Goal: Complete application form: Complete application form

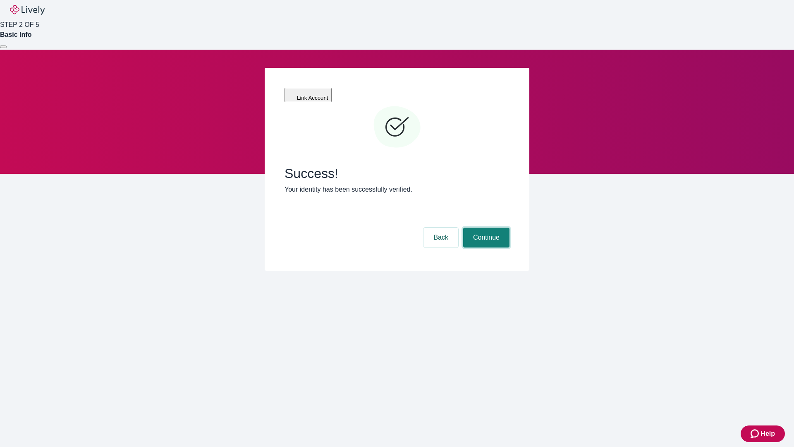
click at [485, 228] on button "Continue" at bounding box center [486, 238] width 46 height 20
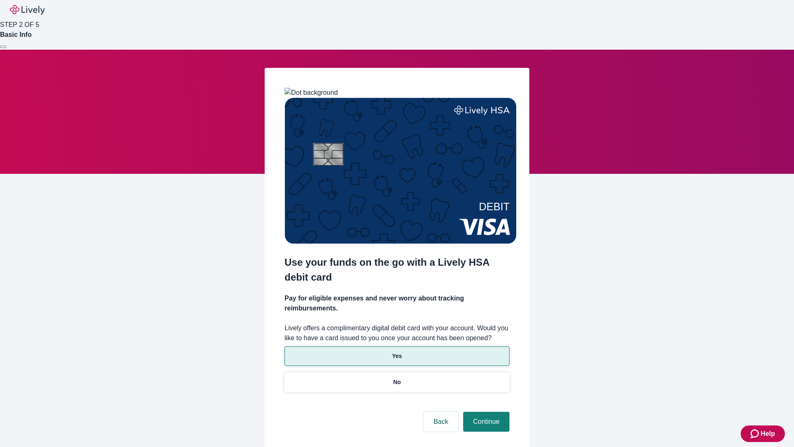
click at [397, 352] on p "Yes" at bounding box center [397, 356] width 10 height 9
click at [485, 412] on button "Continue" at bounding box center [486, 422] width 46 height 20
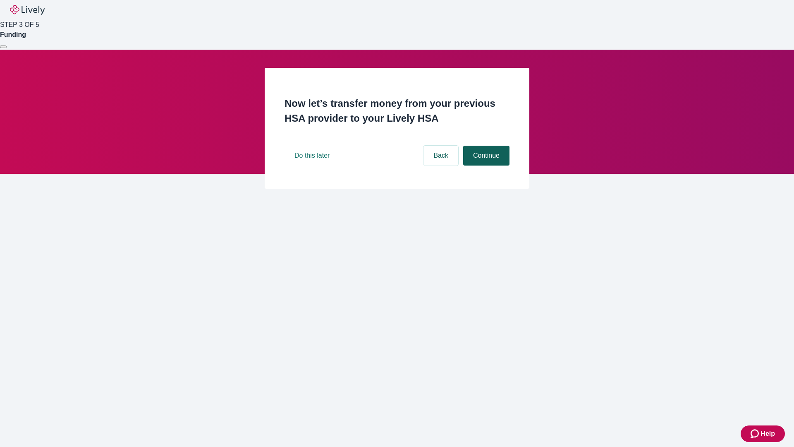
click at [485, 165] on button "Continue" at bounding box center [486, 156] width 46 height 20
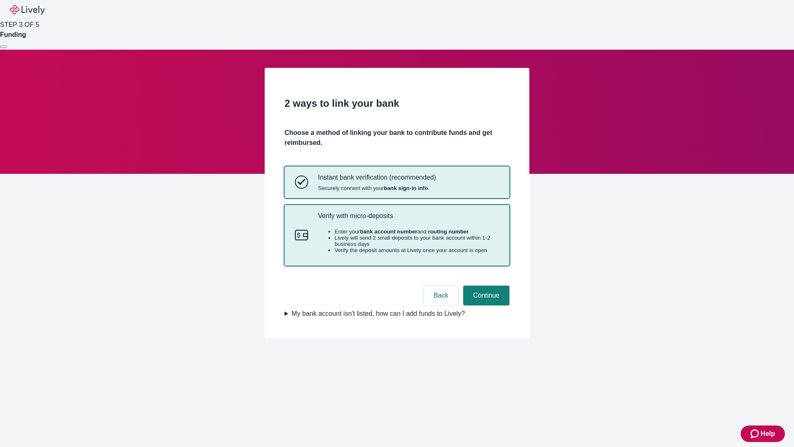
click at [408, 220] on p "Verify with micro-deposits" at bounding box center [408, 216] width 181 height 8
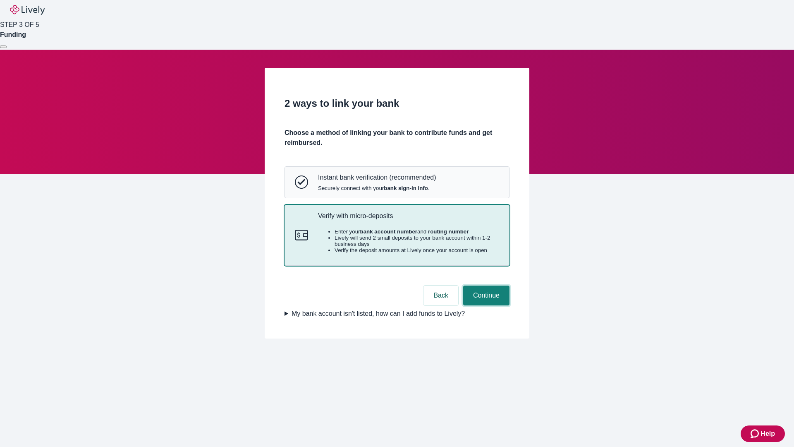
click at [485, 305] on button "Continue" at bounding box center [486, 295] width 46 height 20
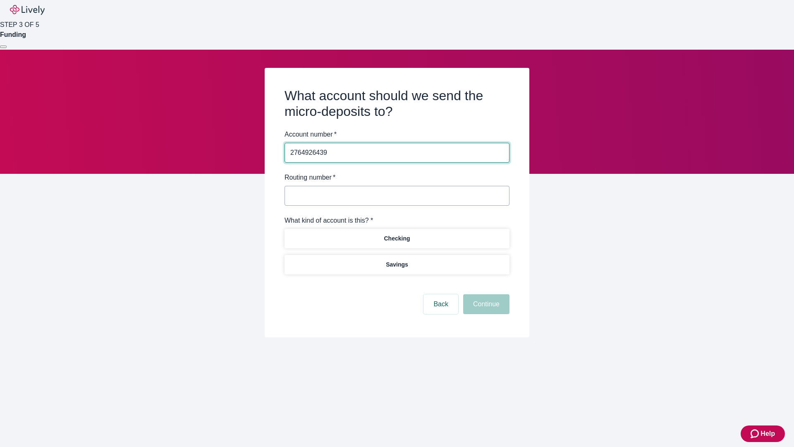
type input "2764926439"
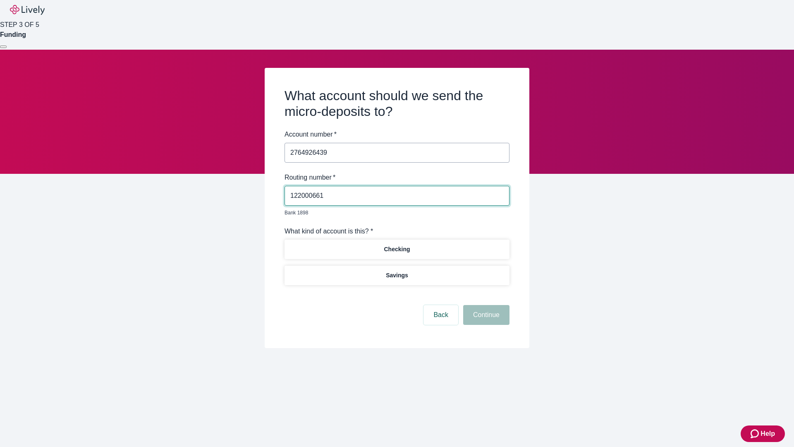
type input "122000661"
click at [397, 245] on p "Checking" at bounding box center [397, 249] width 26 height 9
click at [485, 305] on button "Continue" at bounding box center [486, 315] width 46 height 20
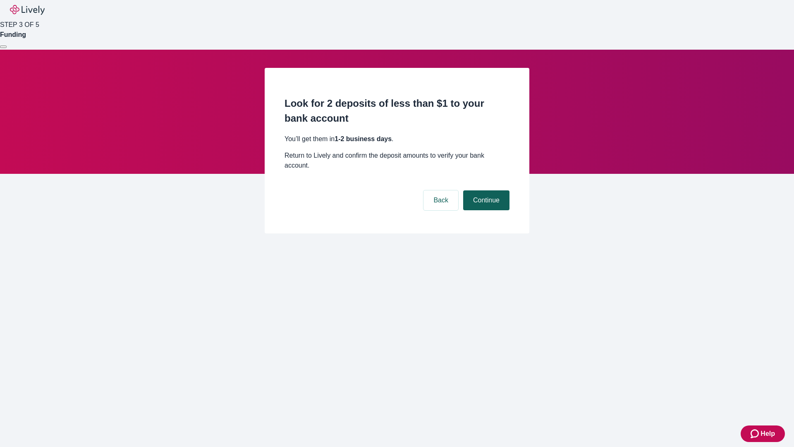
click at [485, 190] on button "Continue" at bounding box center [486, 200] width 46 height 20
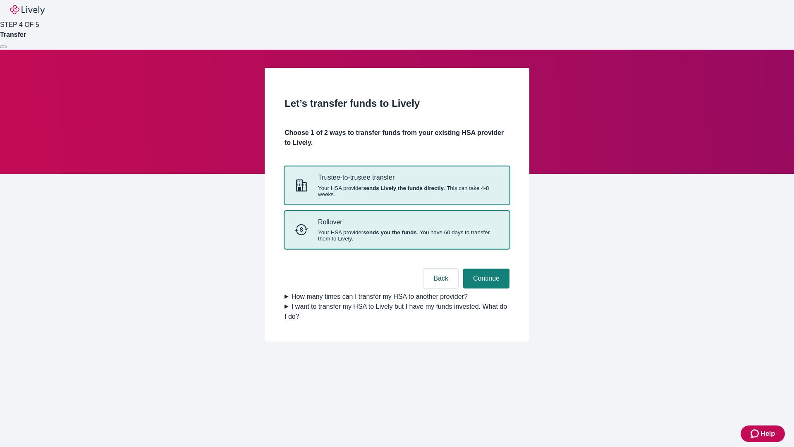
click at [397, 235] on strong "sends you the funds" at bounding box center [390, 232] width 54 height 6
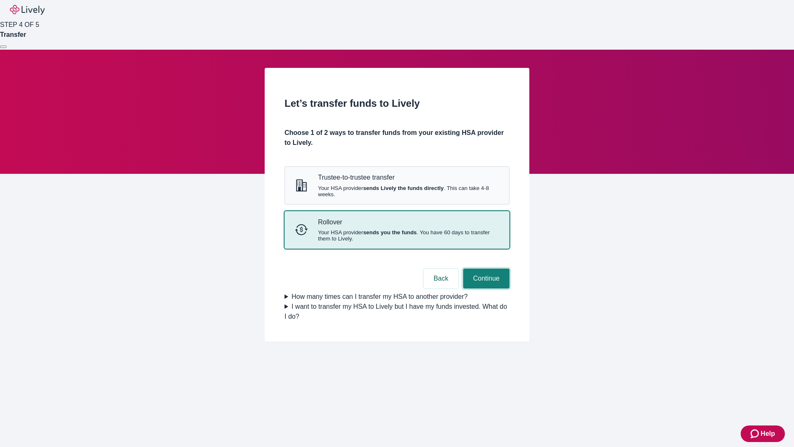
click at [485, 288] on button "Continue" at bounding box center [486, 278] width 46 height 20
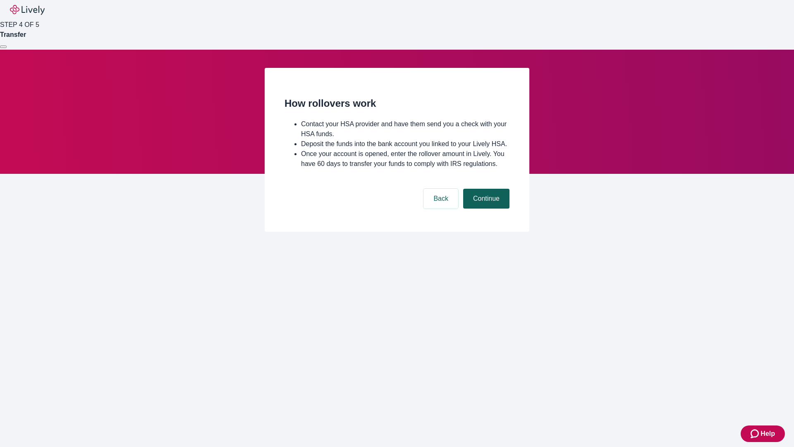
click at [485, 208] on button "Continue" at bounding box center [486, 199] width 46 height 20
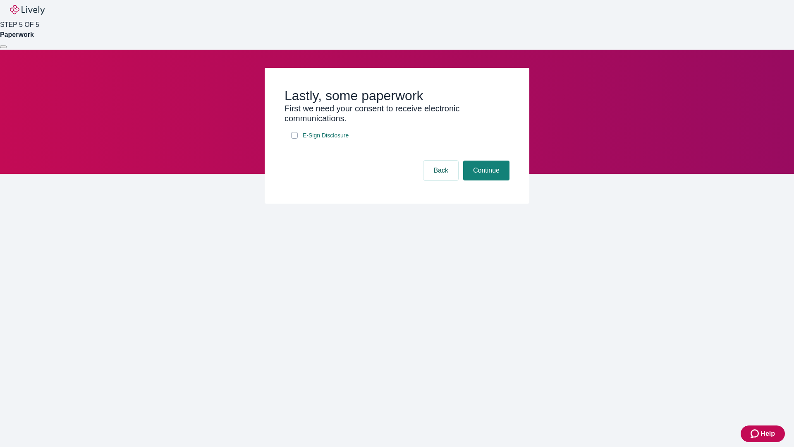
click at [295, 139] on input "E-Sign Disclosure" at bounding box center [294, 135] width 7 height 7
checkbox input "true"
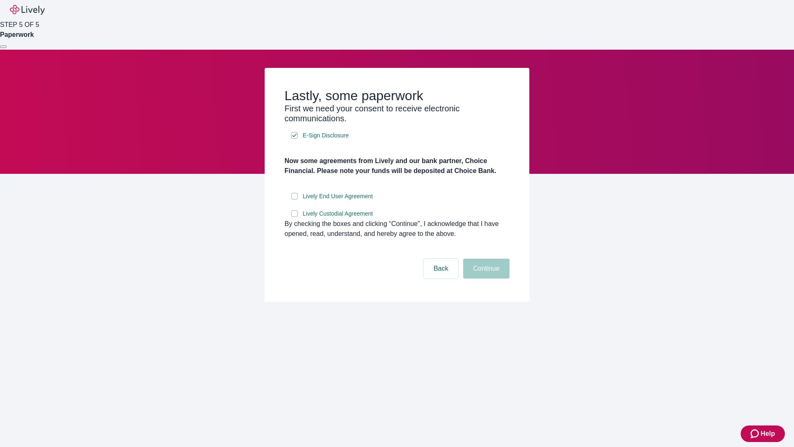
click at [295, 199] on input "Lively End User Agreement" at bounding box center [294, 196] width 7 height 7
checkbox input "true"
click at [295, 217] on input "Lively Custodial Agreement" at bounding box center [294, 213] width 7 height 7
checkbox input "true"
click at [485, 278] on button "Continue" at bounding box center [486, 269] width 46 height 20
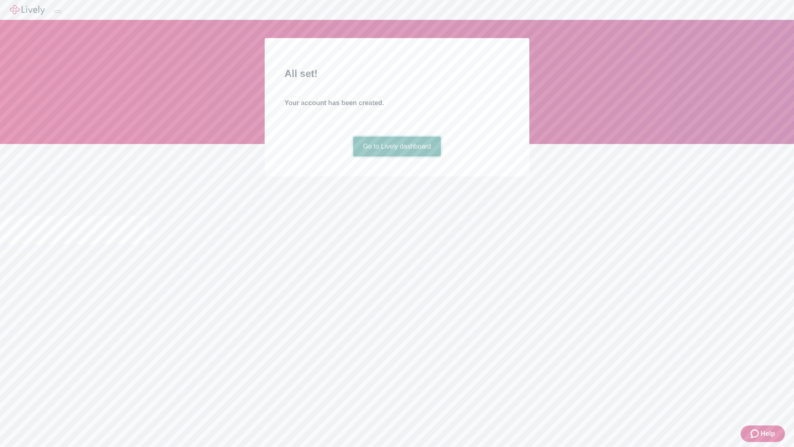
click at [397, 156] on link "Go to Lively dashboard" at bounding box center [397, 147] width 88 height 20
